Goal: Transaction & Acquisition: Purchase product/service

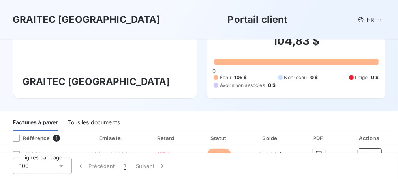
scroll to position [35, 0]
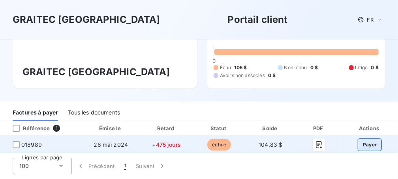
click at [361, 143] on button "Payer" at bounding box center [369, 145] width 24 height 13
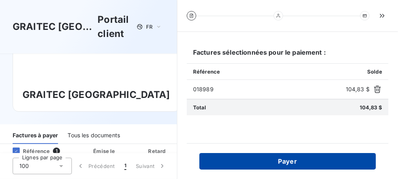
click at [302, 157] on button "Payer" at bounding box center [287, 161] width 176 height 17
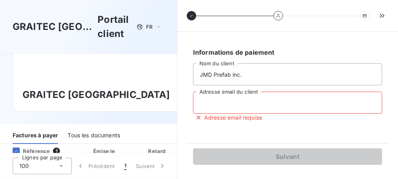
click at [265, 105] on input "Adresse email du client" at bounding box center [287, 103] width 189 height 22
type input "jmdprefab@outlook.fr"
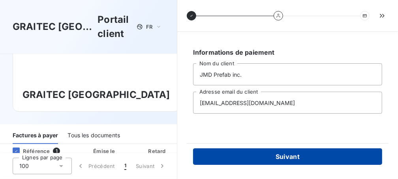
click at [280, 155] on button "Suivant" at bounding box center [287, 157] width 189 height 17
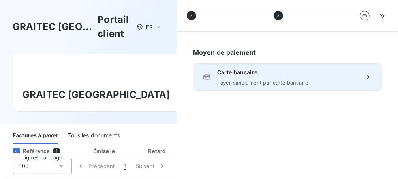
click at [222, 75] on span "Carte bancaire" at bounding box center [287, 73] width 141 height 8
